Goal: Task Accomplishment & Management: Manage account settings

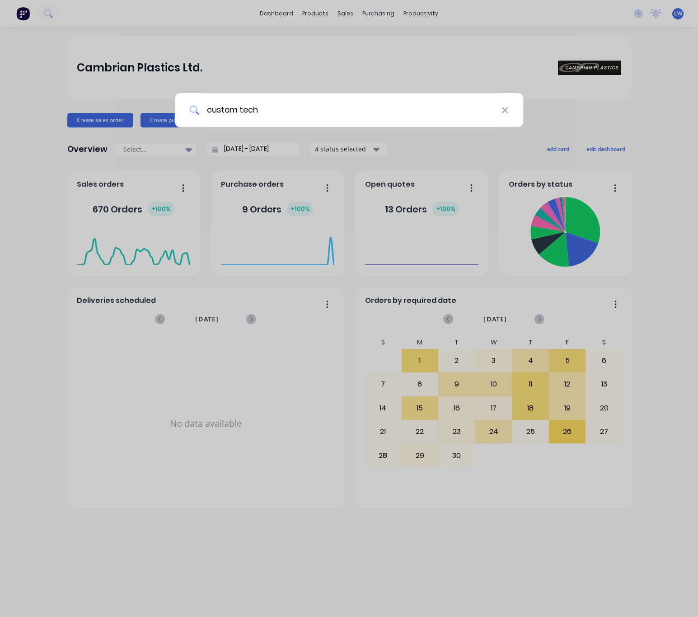
type input "custom tech"
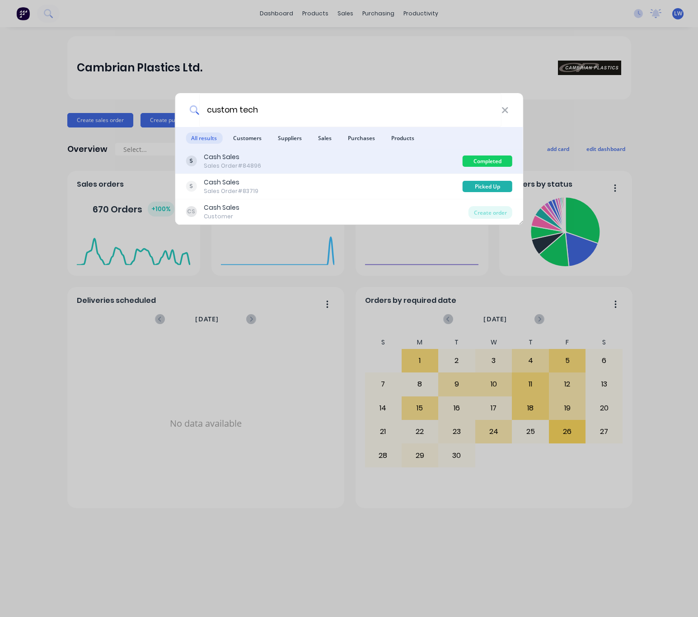
click at [394, 163] on div "Cash Sales Sales Order #84896" at bounding box center [324, 161] width 277 height 18
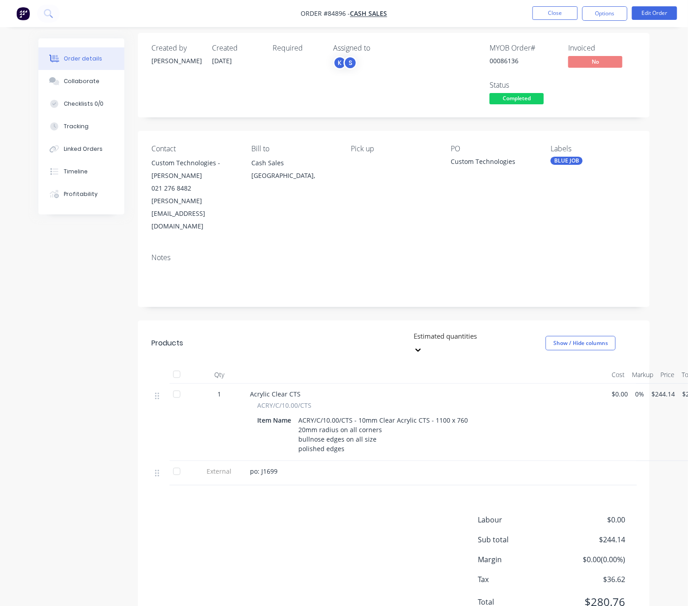
scroll to position [10, 0]
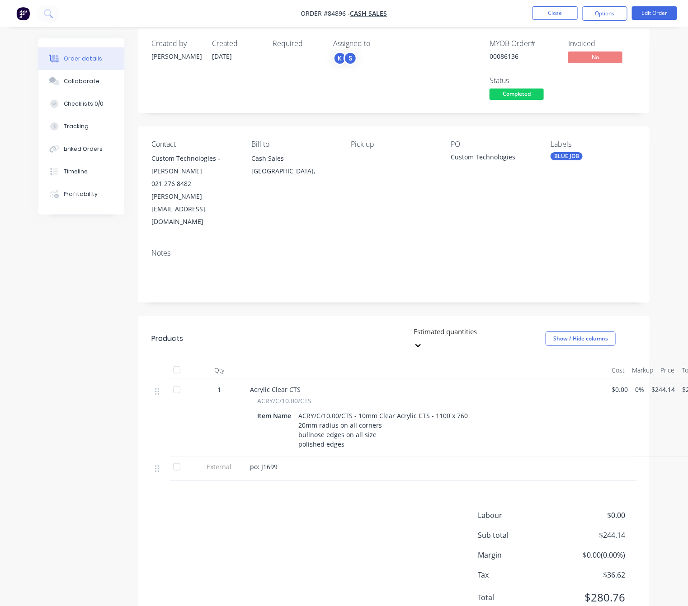
click at [95, 329] on div "Created by Jess Created 26/09/25 Required Assigned to K S MYOB Order # 00086136…" at bounding box center [343, 335] width 611 height 614
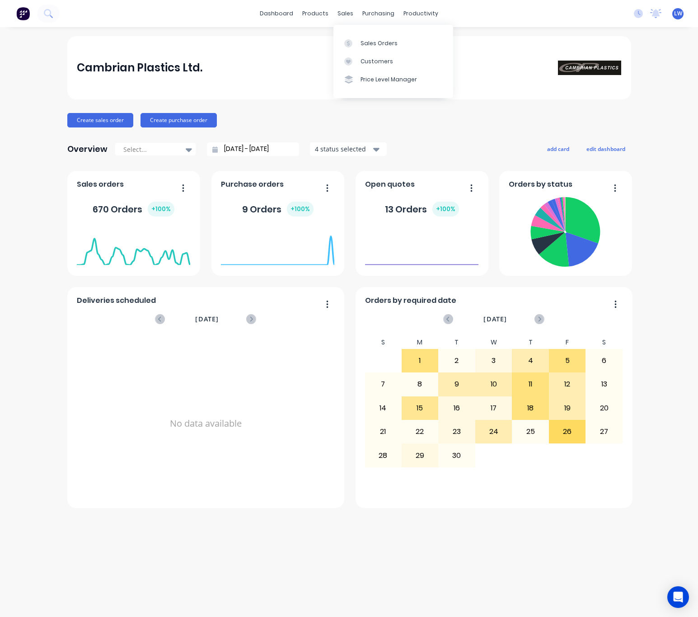
click at [350, 13] on div "sales" at bounding box center [345, 14] width 25 height 14
click at [356, 47] on link "Sales Orders" at bounding box center [394, 43] width 120 height 18
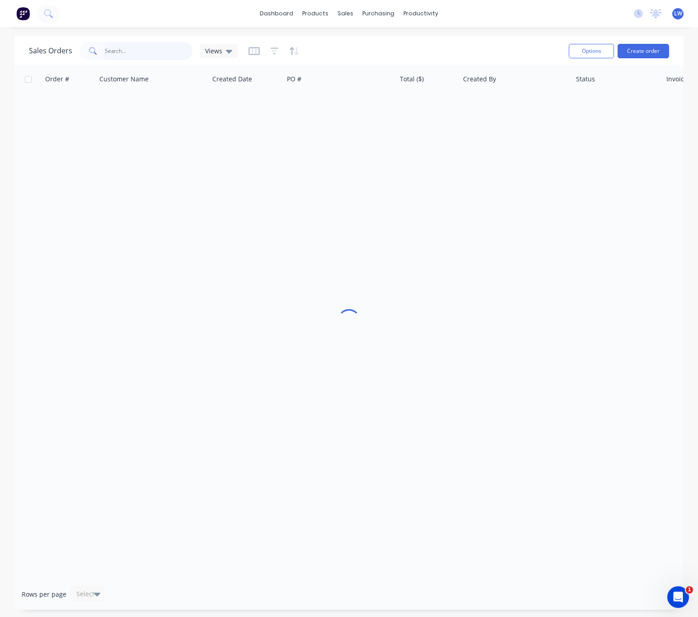
click at [168, 53] on input "text" at bounding box center [149, 51] width 88 height 18
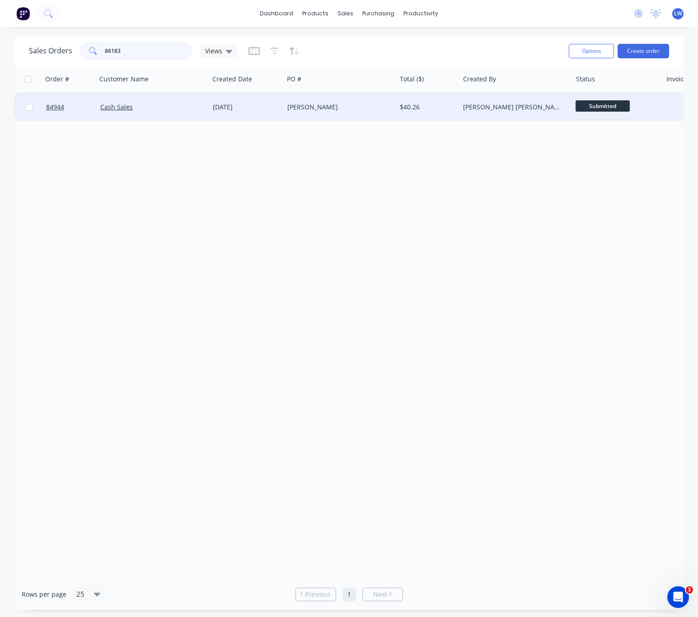
type input "86183"
click at [188, 103] on div "Cash Sales" at bounding box center [150, 107] width 100 height 9
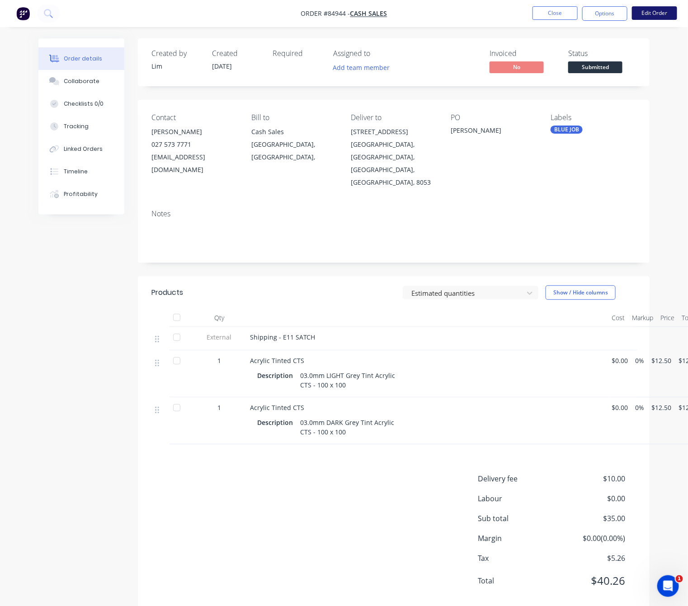
click at [663, 8] on button "Edit Order" at bounding box center [654, 13] width 45 height 14
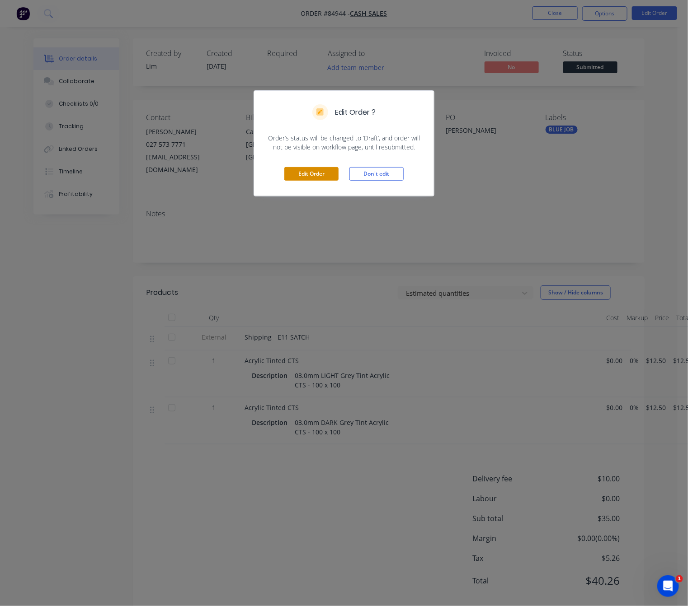
click at [310, 178] on button "Edit Order" at bounding box center [311, 174] width 54 height 14
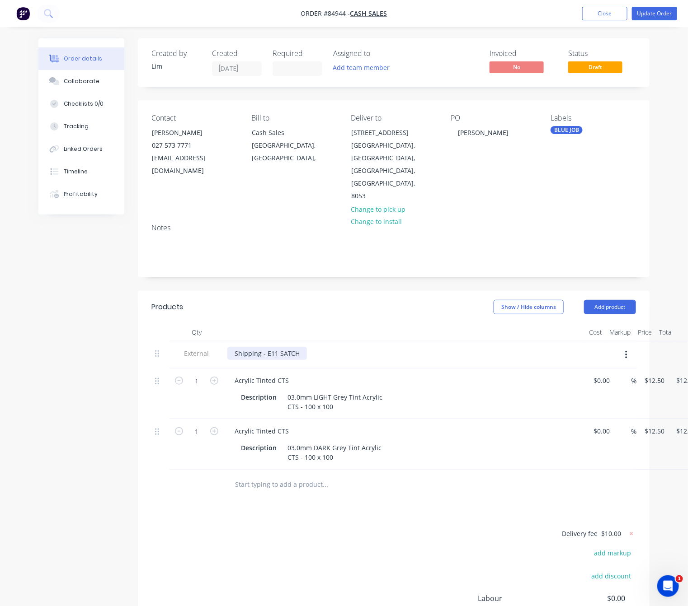
click at [301, 347] on div "Shipping - E11 SATCH" at bounding box center [267, 353] width 80 height 13
click at [396, 476] on div at bounding box center [386, 484] width 325 height 29
click at [644, 13] on button "Update Order" at bounding box center [654, 14] width 45 height 14
